Goal: Communication & Community: Answer question/provide support

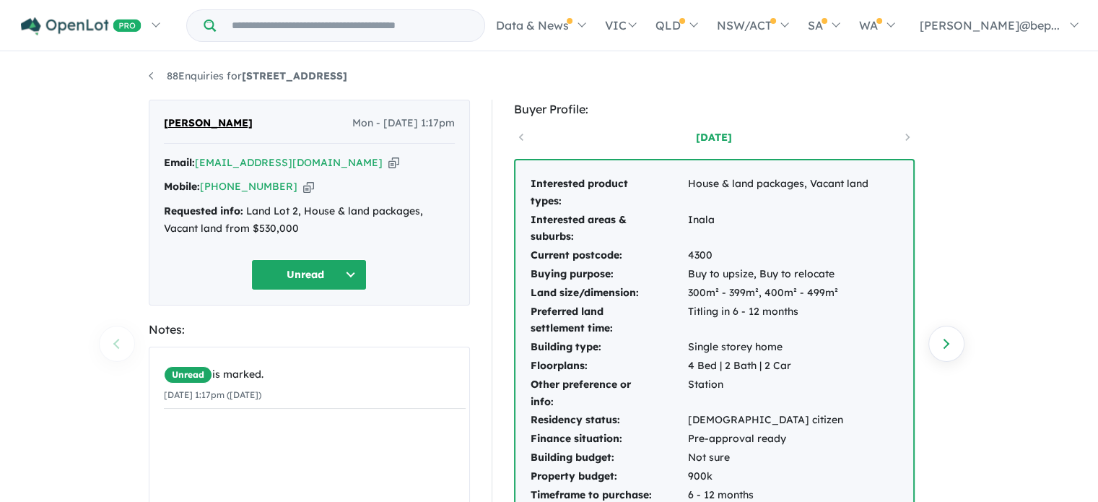
click at [303, 184] on icon "button" at bounding box center [308, 186] width 11 height 15
click at [388, 162] on icon "button" at bounding box center [393, 162] width 11 height 15
drag, startPoint x: 394, startPoint y: 75, endPoint x: 251, endPoint y: 87, distance: 144.2
click at [251, 87] on div "88 Enquiries for 17 Vietnam Street - Inala Previous enquiry Next enquiry Anthon…" at bounding box center [549, 278] width 823 height 451
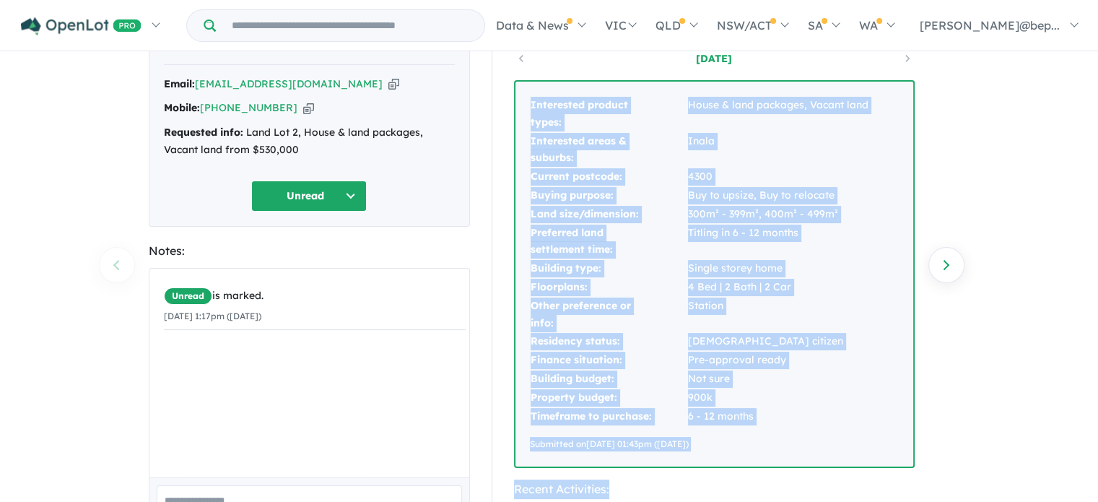
scroll to position [201, 0]
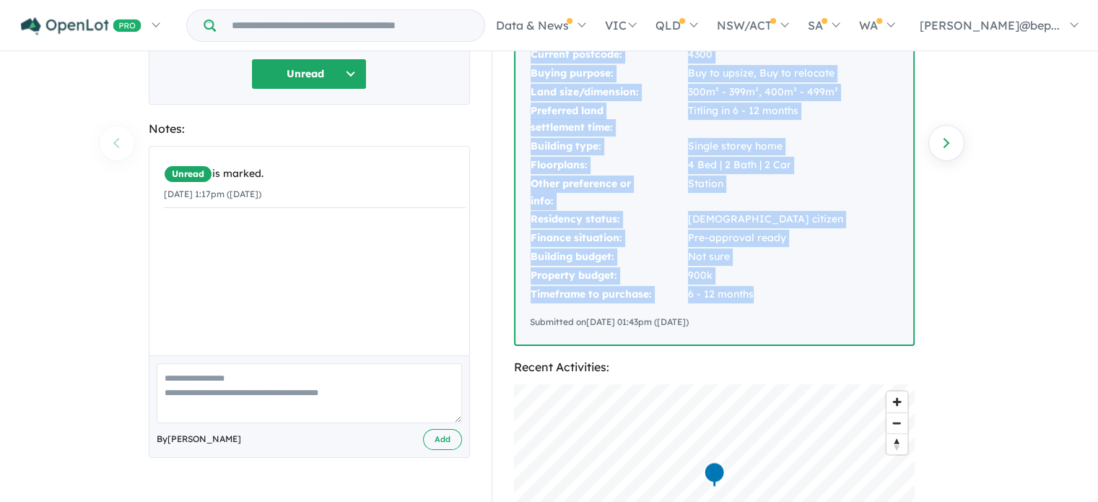
drag, startPoint x: 529, startPoint y: 178, endPoint x: 755, endPoint y: 297, distance: 256.1
click at [755, 297] on tbody "Interested product types: House & land packages, Vacant land Interested areas &…" at bounding box center [699, 138] width 339 height 329
copy tbody "Interested product types: House & land packages, Vacant land Interested areas &…"
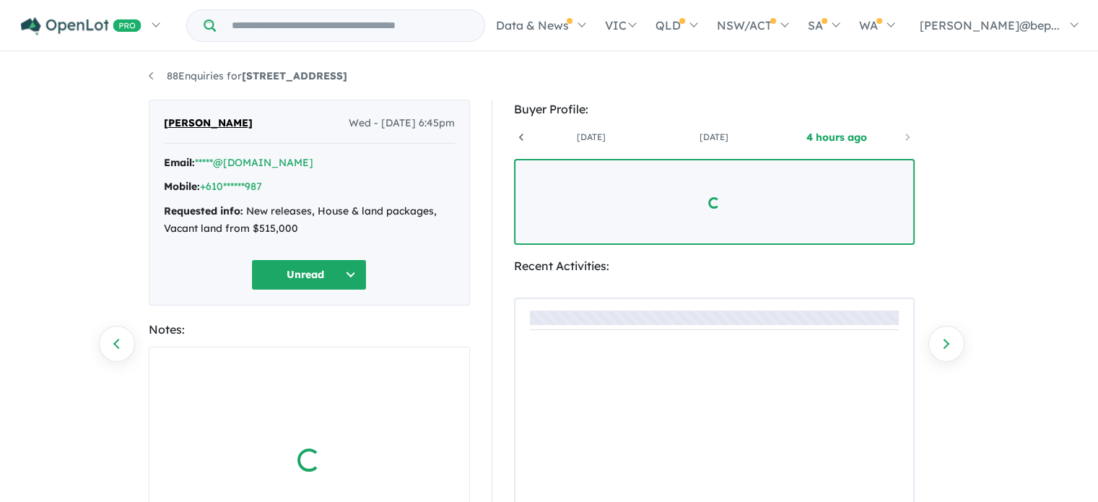
scroll to position [0, 107]
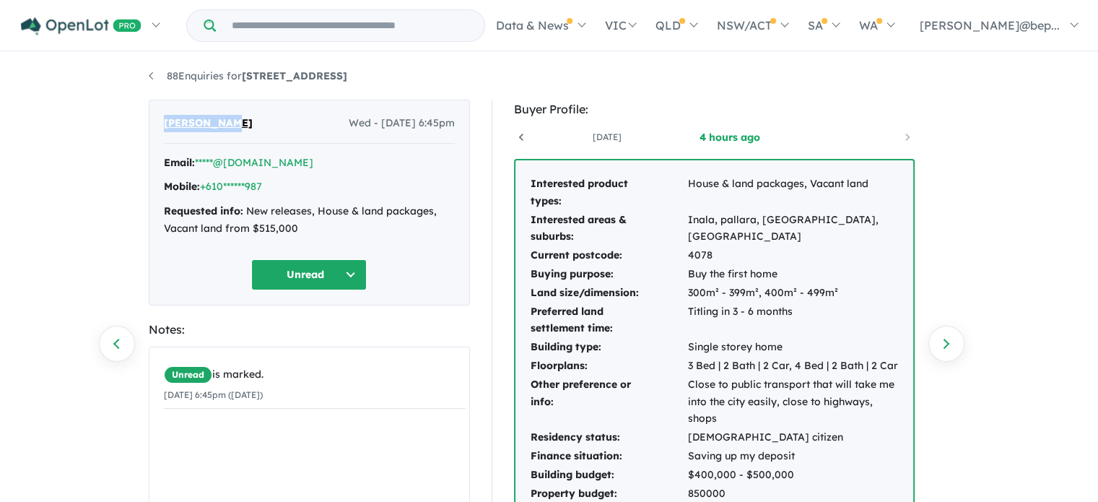
drag, startPoint x: 228, startPoint y: 121, endPoint x: 156, endPoint y: 126, distance: 72.4
click at [156, 126] on div "[PERSON_NAME] Wed - [DATE] 6:45pm Email: *****@[DOMAIN_NAME] Mobile: +610******…" at bounding box center [309, 203] width 321 height 206
copy span "[PERSON_NAME]"
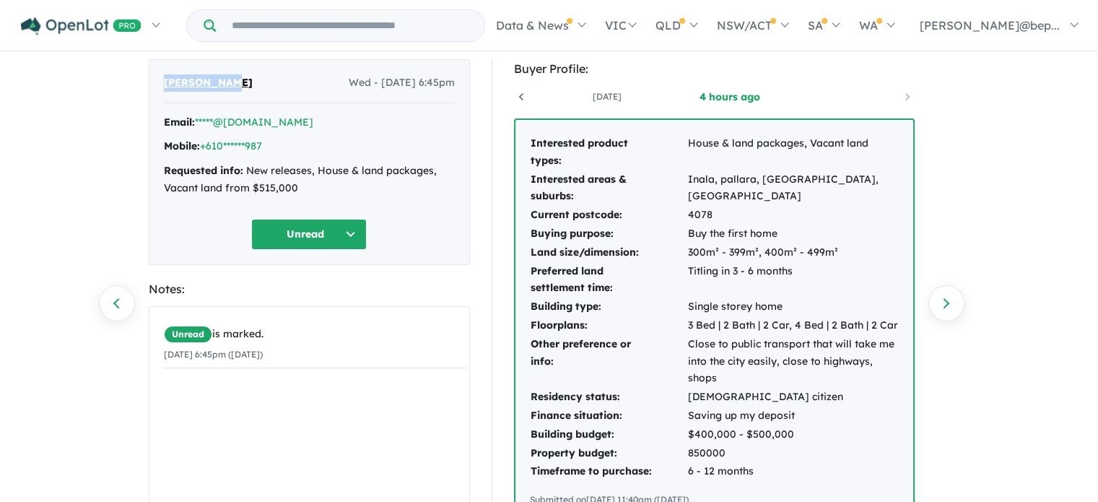
scroll to position [43, 0]
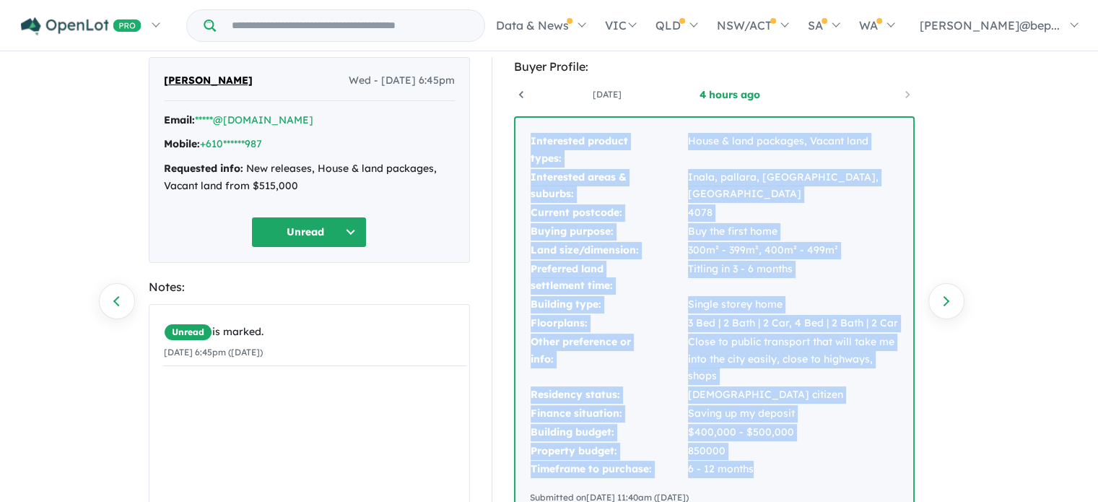
drag, startPoint x: 536, startPoint y: 181, endPoint x: 785, endPoint y: 465, distance: 377.6
click at [785, 465] on div "Interested product types: House & land packages, Vacant land Interested areas &…" at bounding box center [715, 319] width 398 height 402
copy tbody "Interested product types: House & land packages, Vacant land Interested areas &…"
